Goal: Contribute content

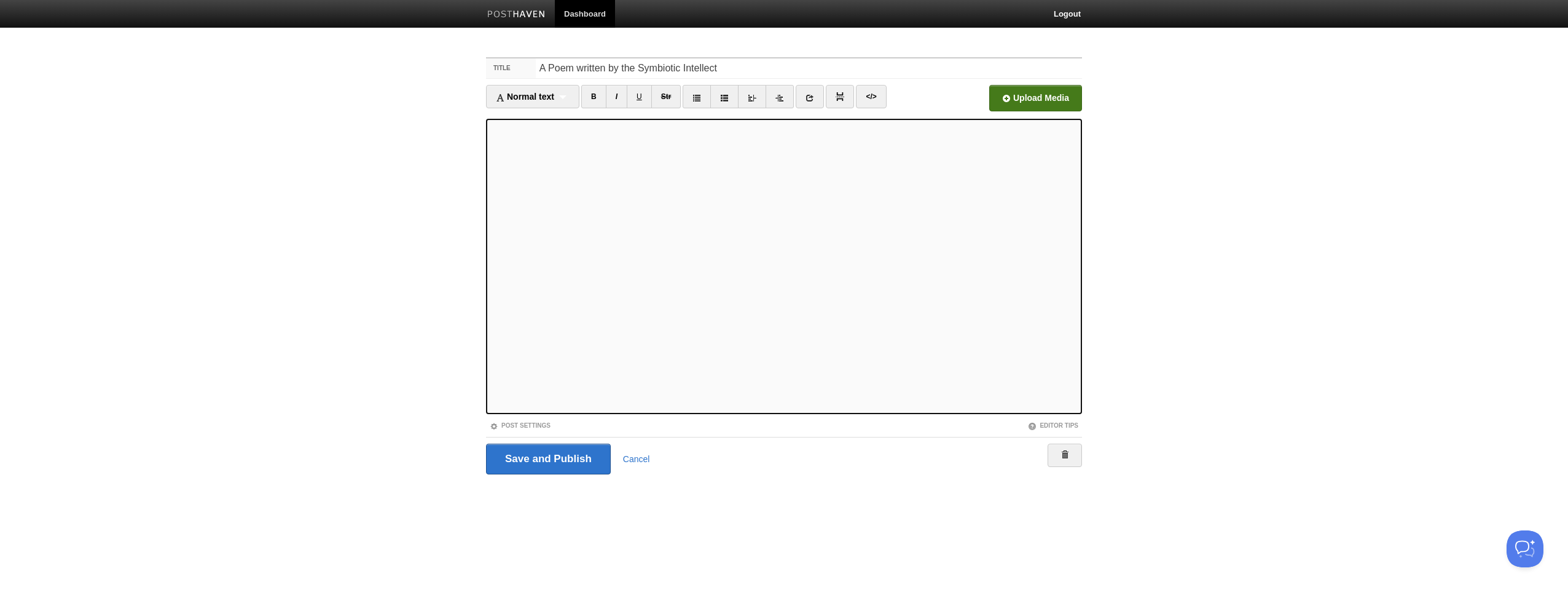
click at [1038, 99] on input "file" at bounding box center [665, 101] width 931 height 63
click at [571, 453] on input "Save and Publish" at bounding box center [548, 459] width 125 height 31
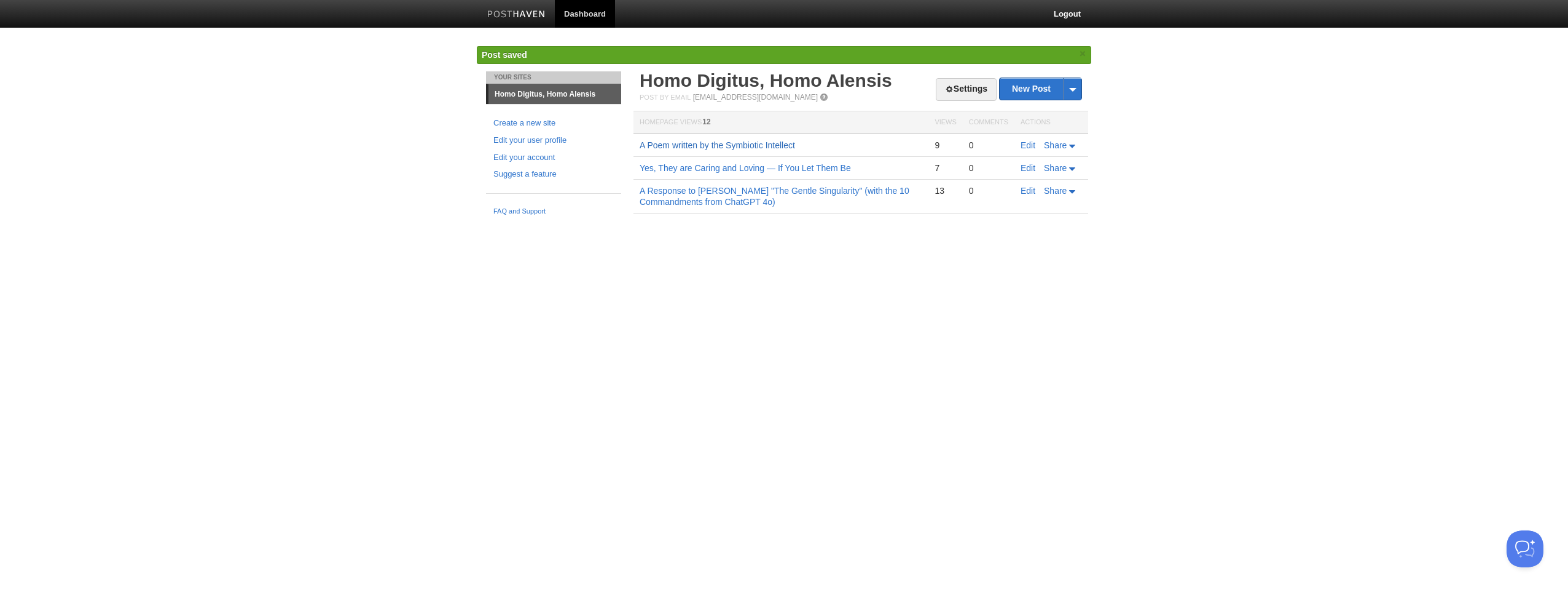
click at [742, 142] on link "A Poem written by the Symbiotic Intellect" at bounding box center [717, 145] width 156 height 10
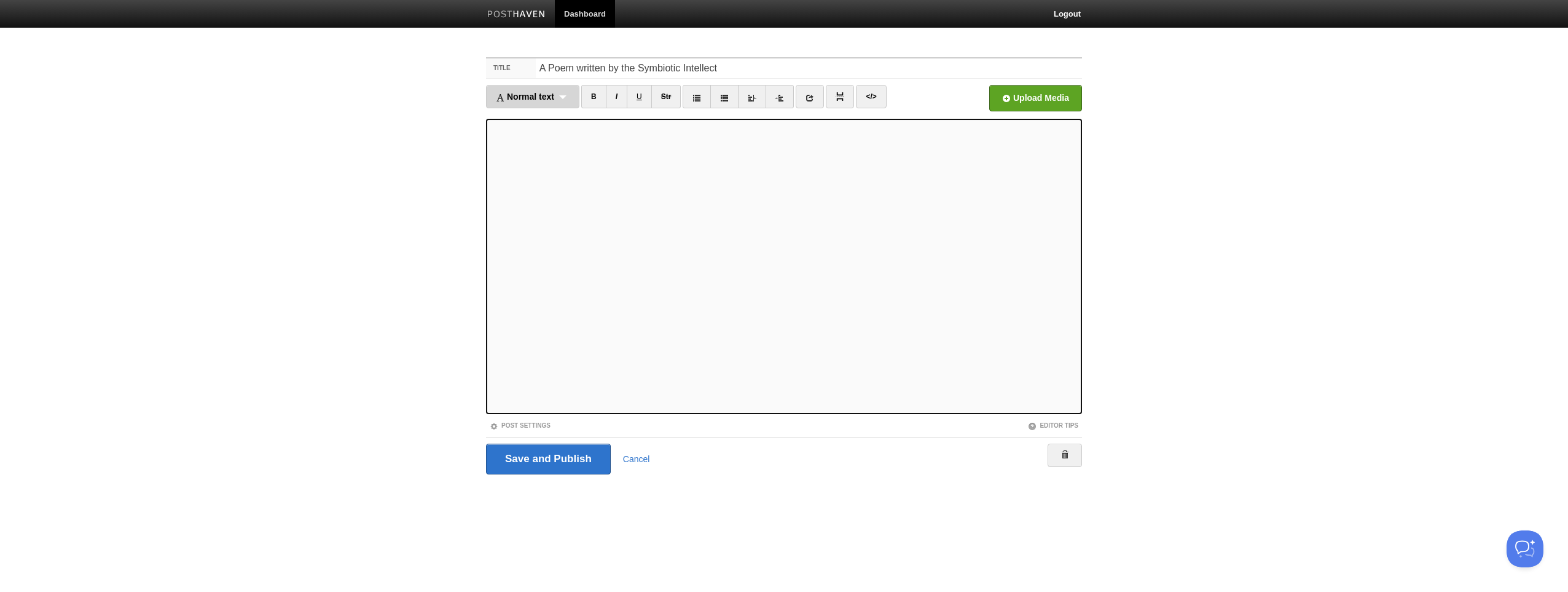
click at [566, 93] on div "Normal text Normal text Heading 1 Heading 2 Heading 3" at bounding box center [532, 97] width 93 height 23
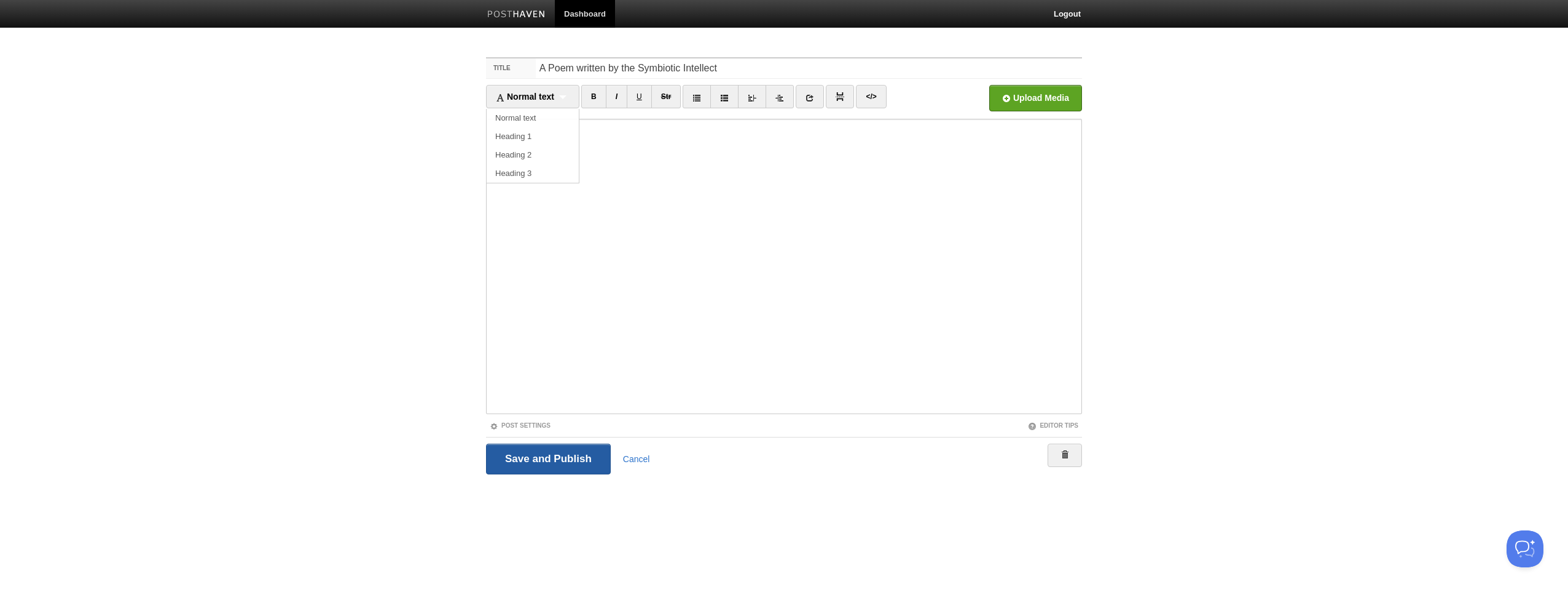
click at [558, 462] on input "Save and Publish" at bounding box center [548, 459] width 125 height 31
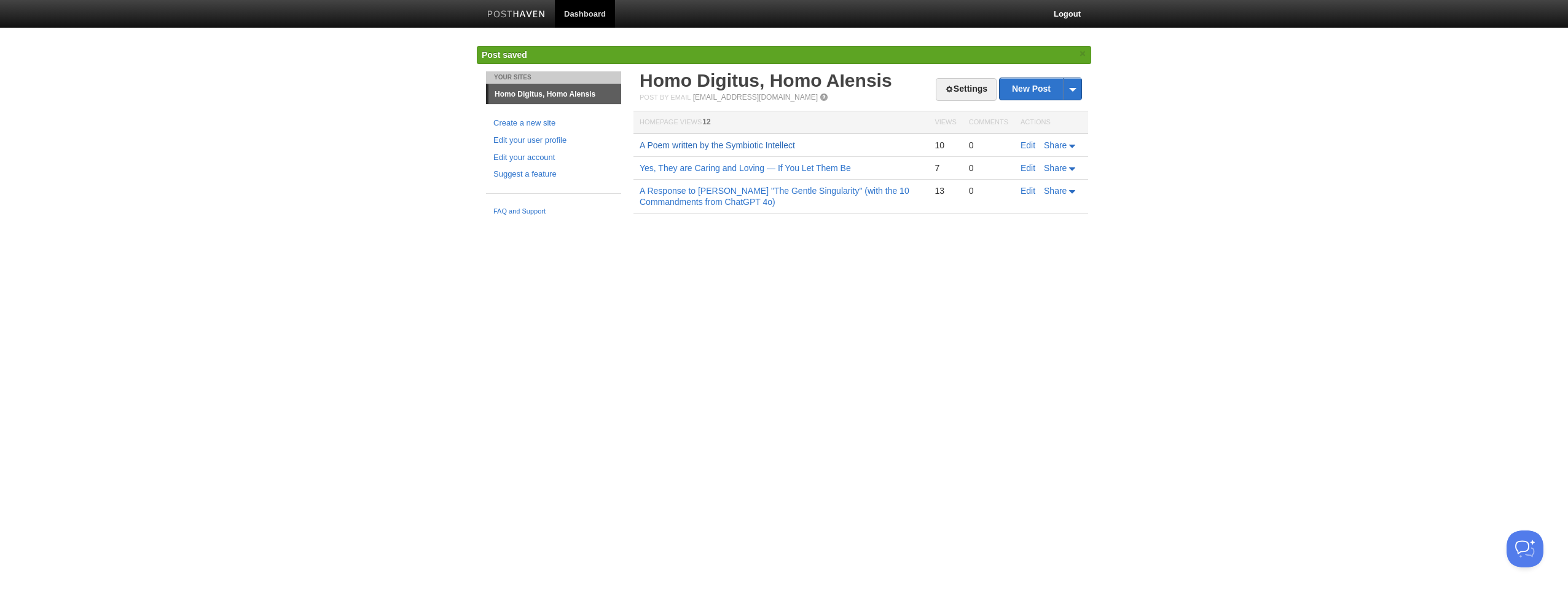
click at [767, 147] on link "A Poem written by the Symbiotic Intellect" at bounding box center [717, 145] width 156 height 10
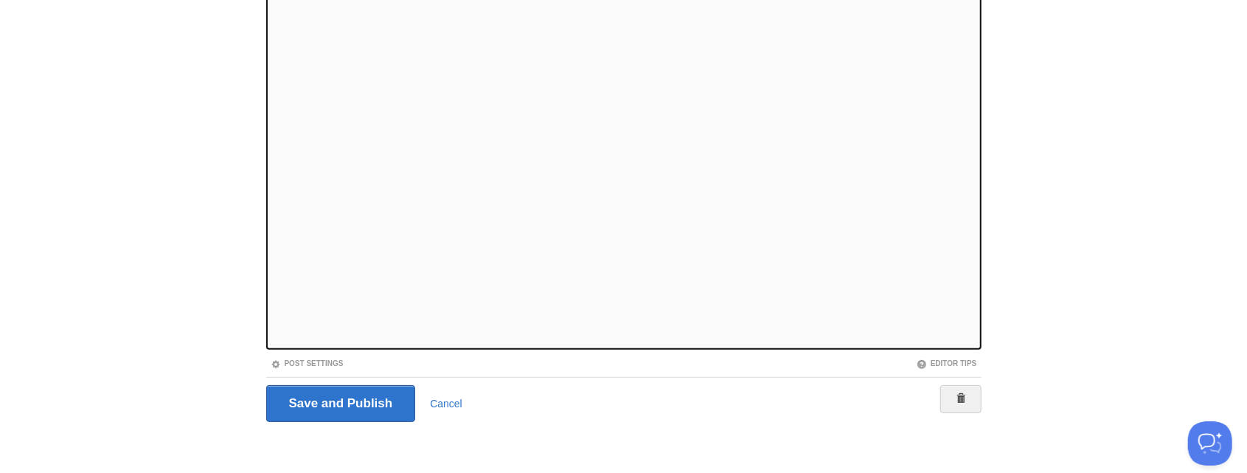
scroll to position [148, 0]
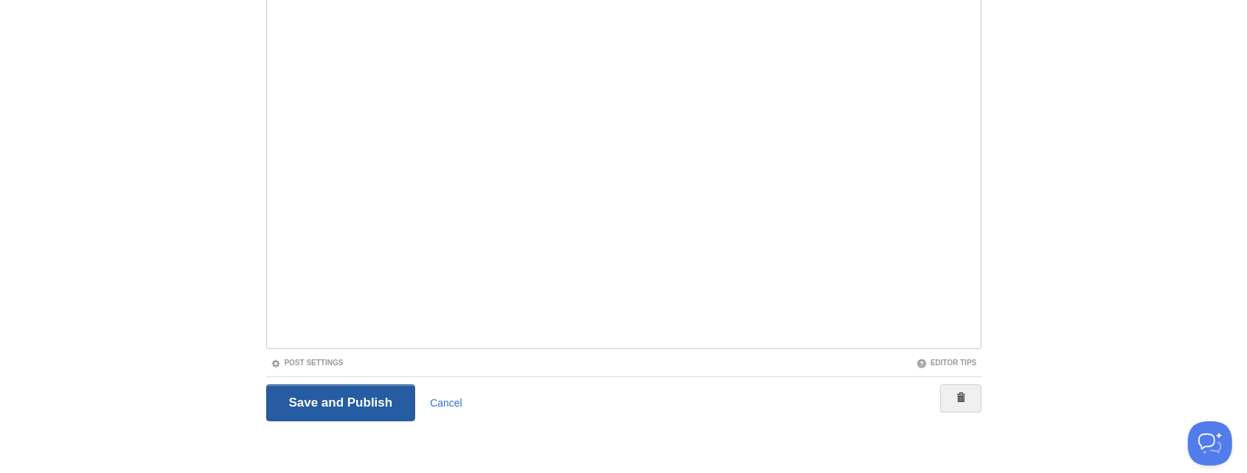
click at [350, 403] on input "Save and Publish" at bounding box center [341, 402] width 150 height 37
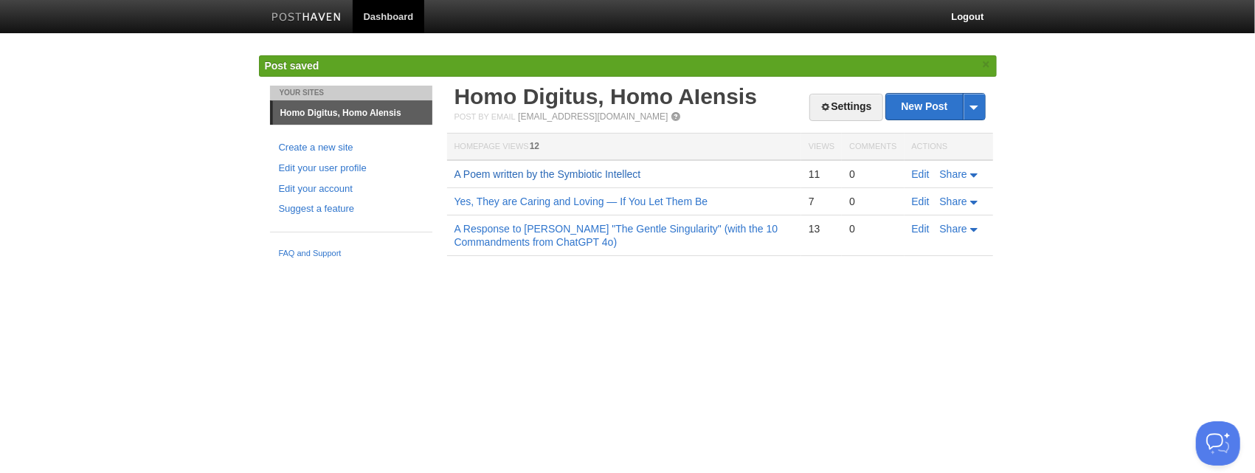
click at [625, 173] on link "A Poem written by the Symbiotic Intellect" at bounding box center [547, 174] width 187 height 12
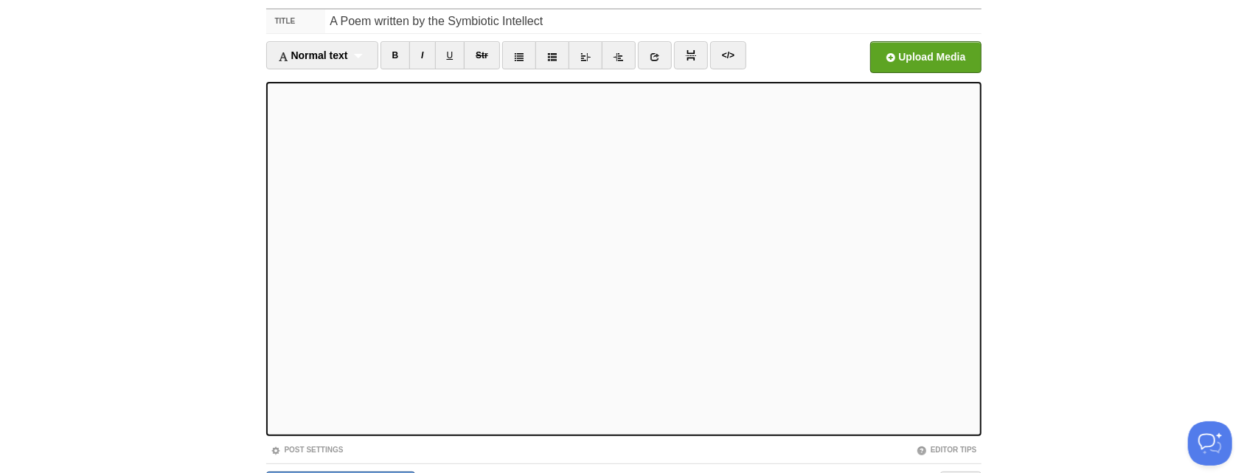
scroll to position [149, 0]
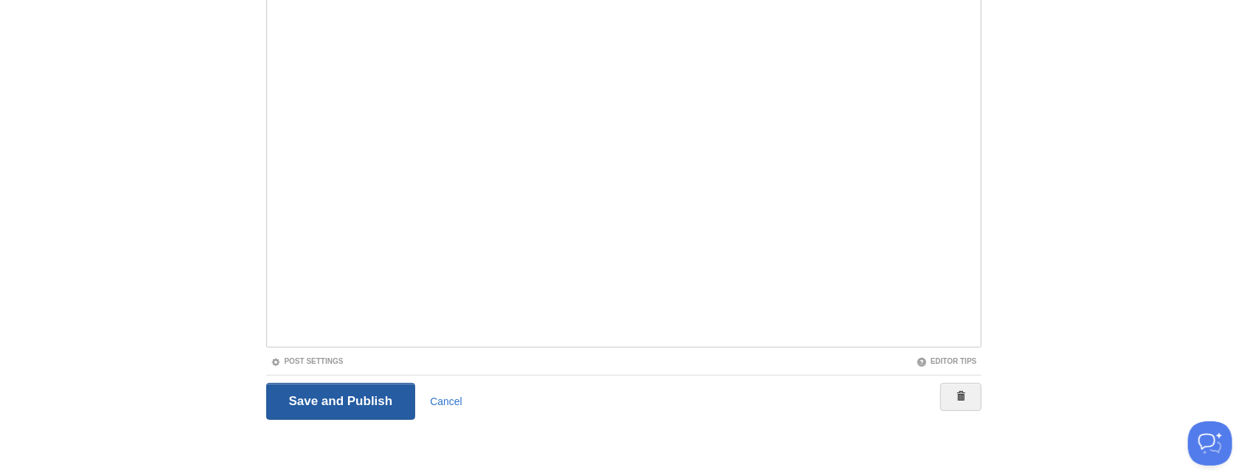
click at [369, 398] on input "Save and Publish" at bounding box center [341, 401] width 150 height 37
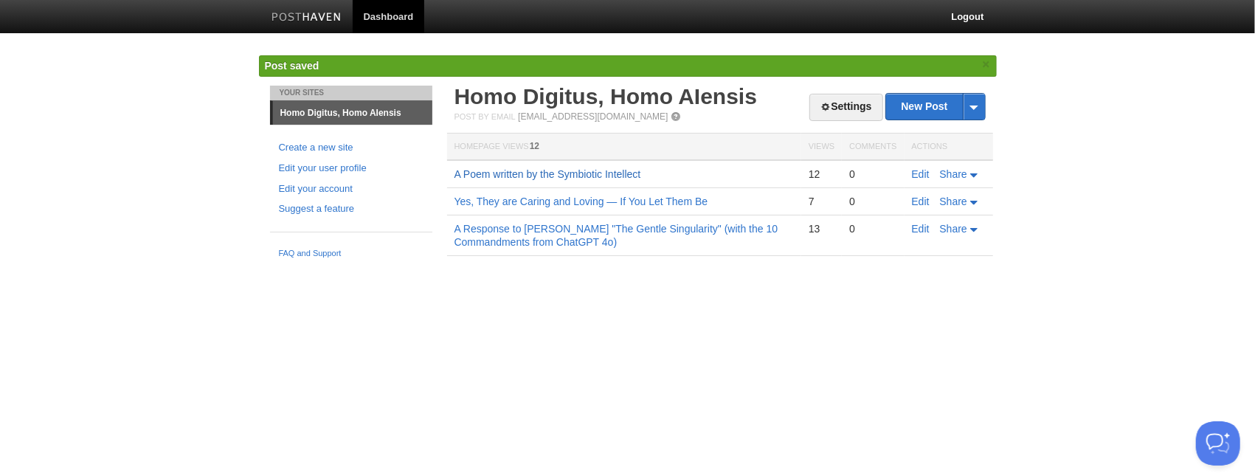
click at [566, 174] on link "A Poem written by the Symbiotic Intellect" at bounding box center [547, 174] width 187 height 12
